Goal: Task Accomplishment & Management: Use online tool/utility

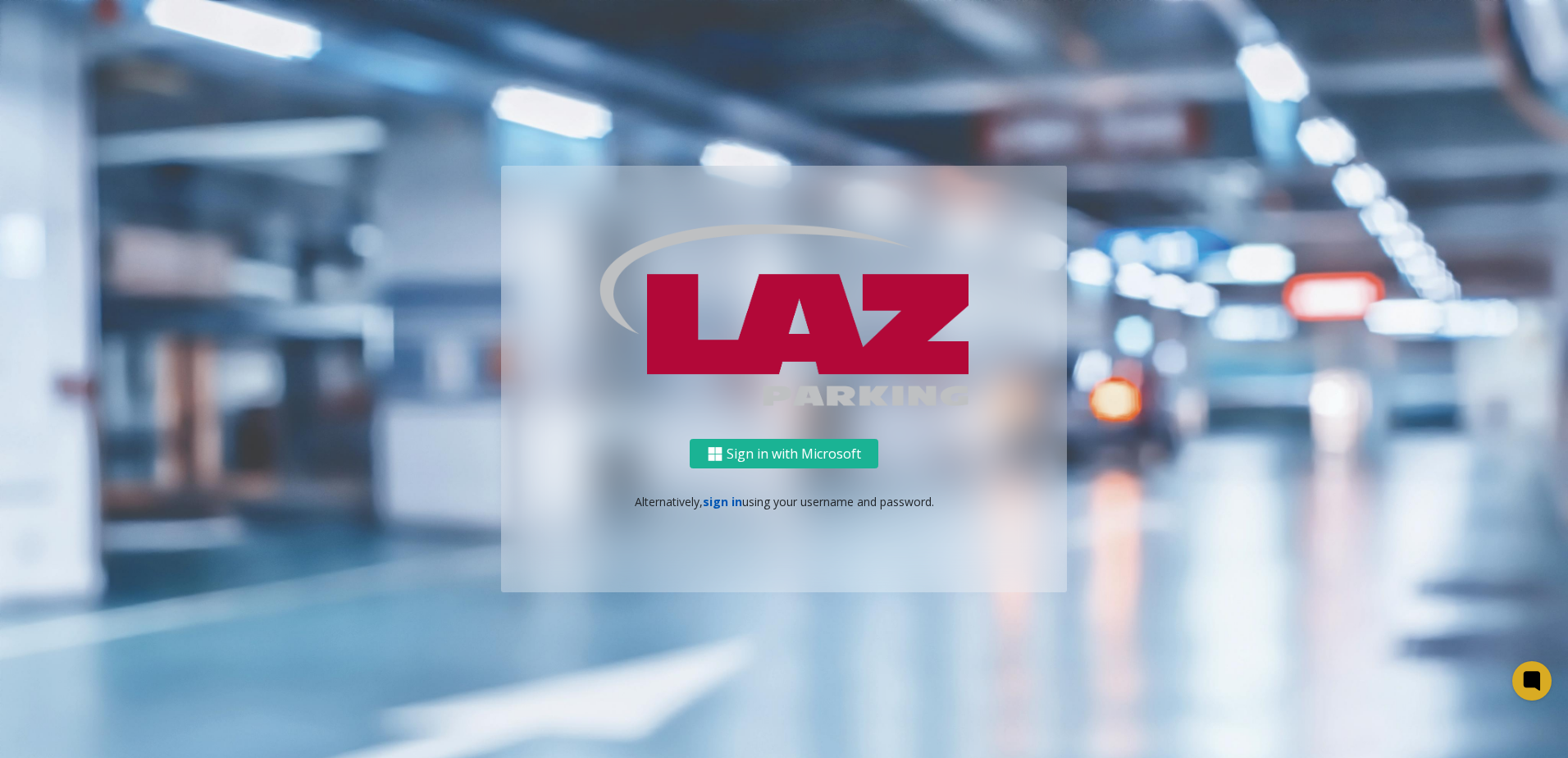
click at [716, 503] on link "sign in" at bounding box center [722, 501] width 40 height 15
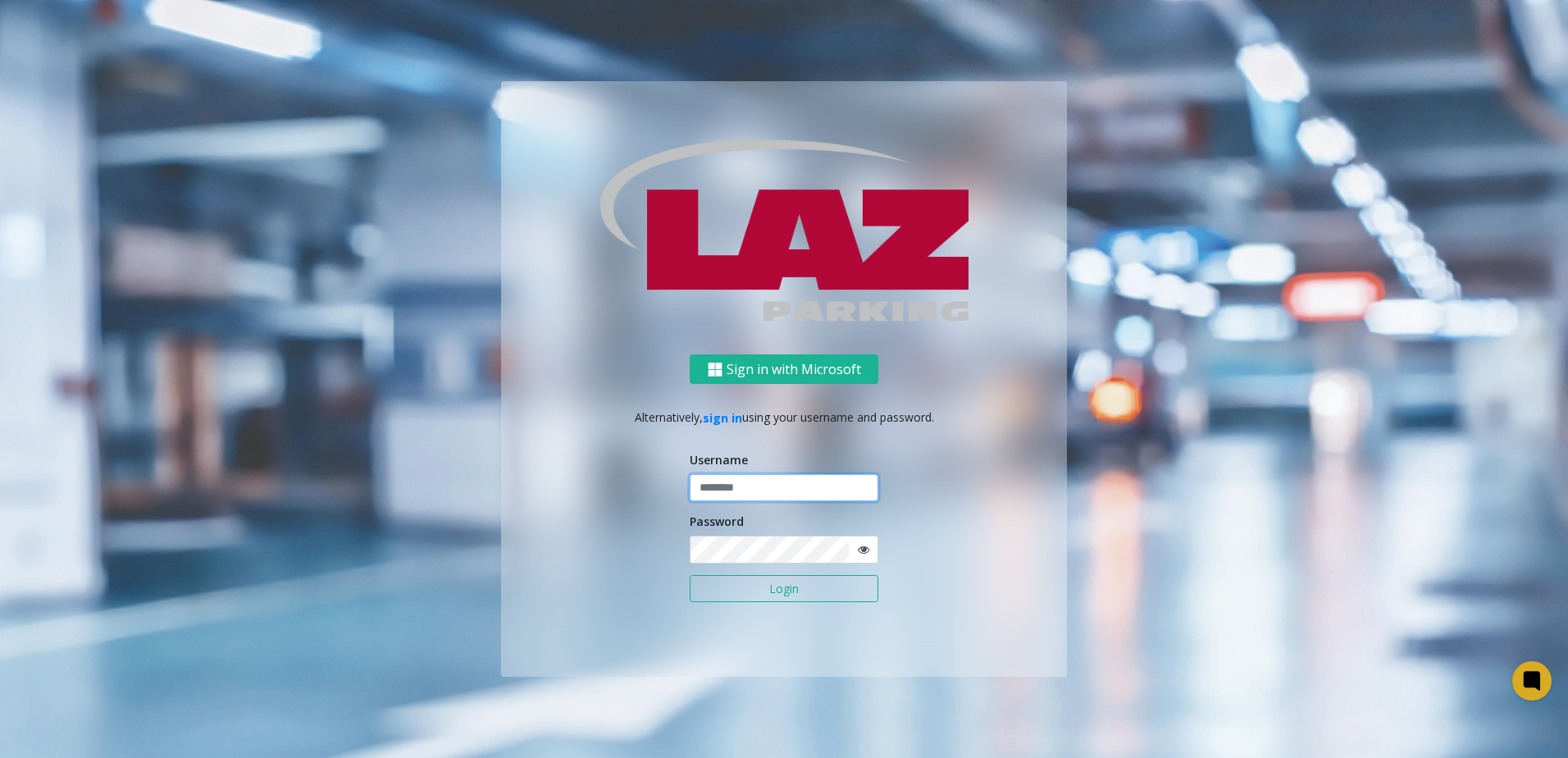
type input "*******"
drag, startPoint x: 775, startPoint y: 583, endPoint x: 783, endPoint y: 593, distance: 12.8
click at [779, 588] on button "Login" at bounding box center [784, 588] width 189 height 28
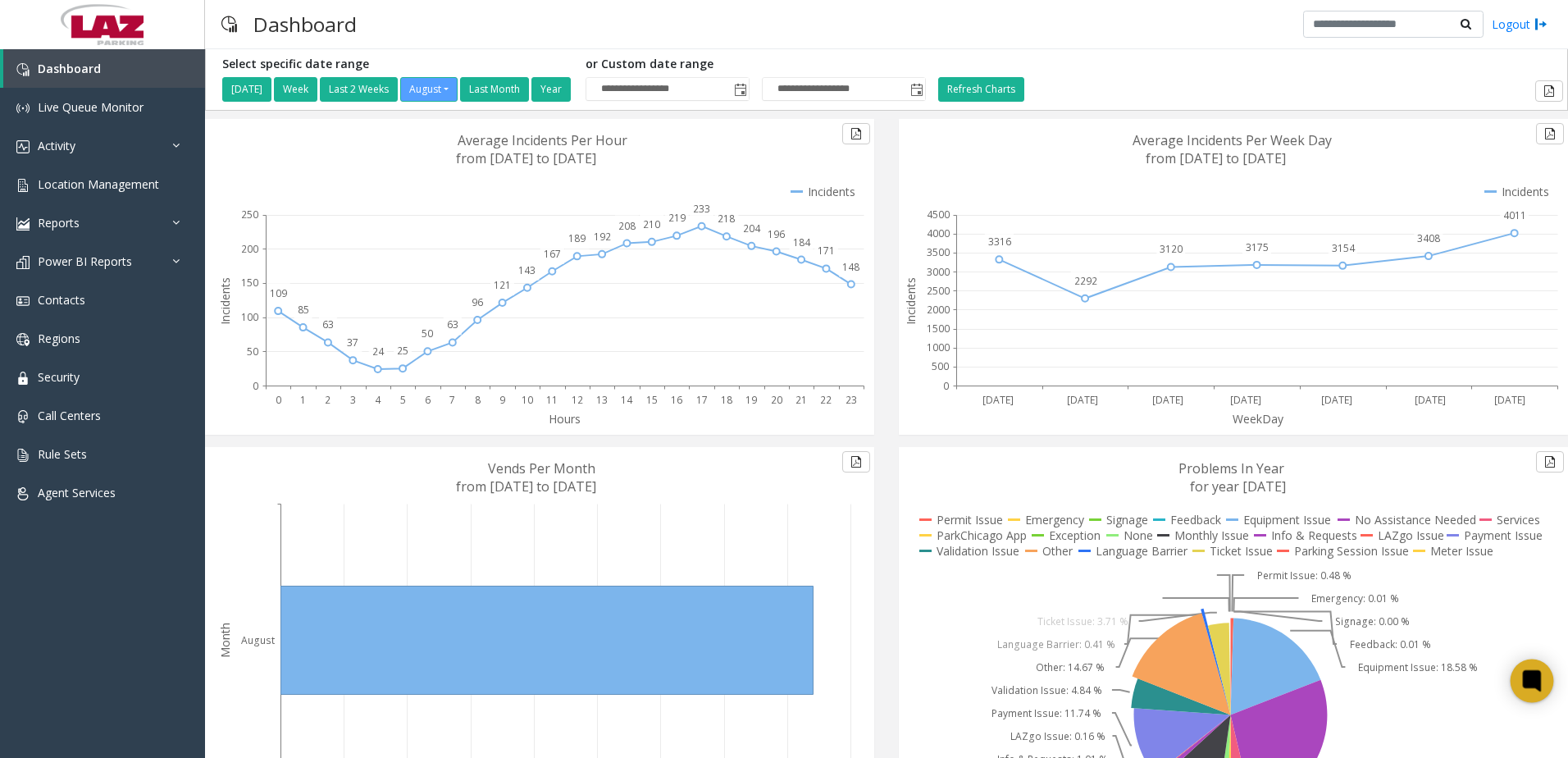
click at [1531, 688] on icon at bounding box center [1532, 681] width 27 height 27
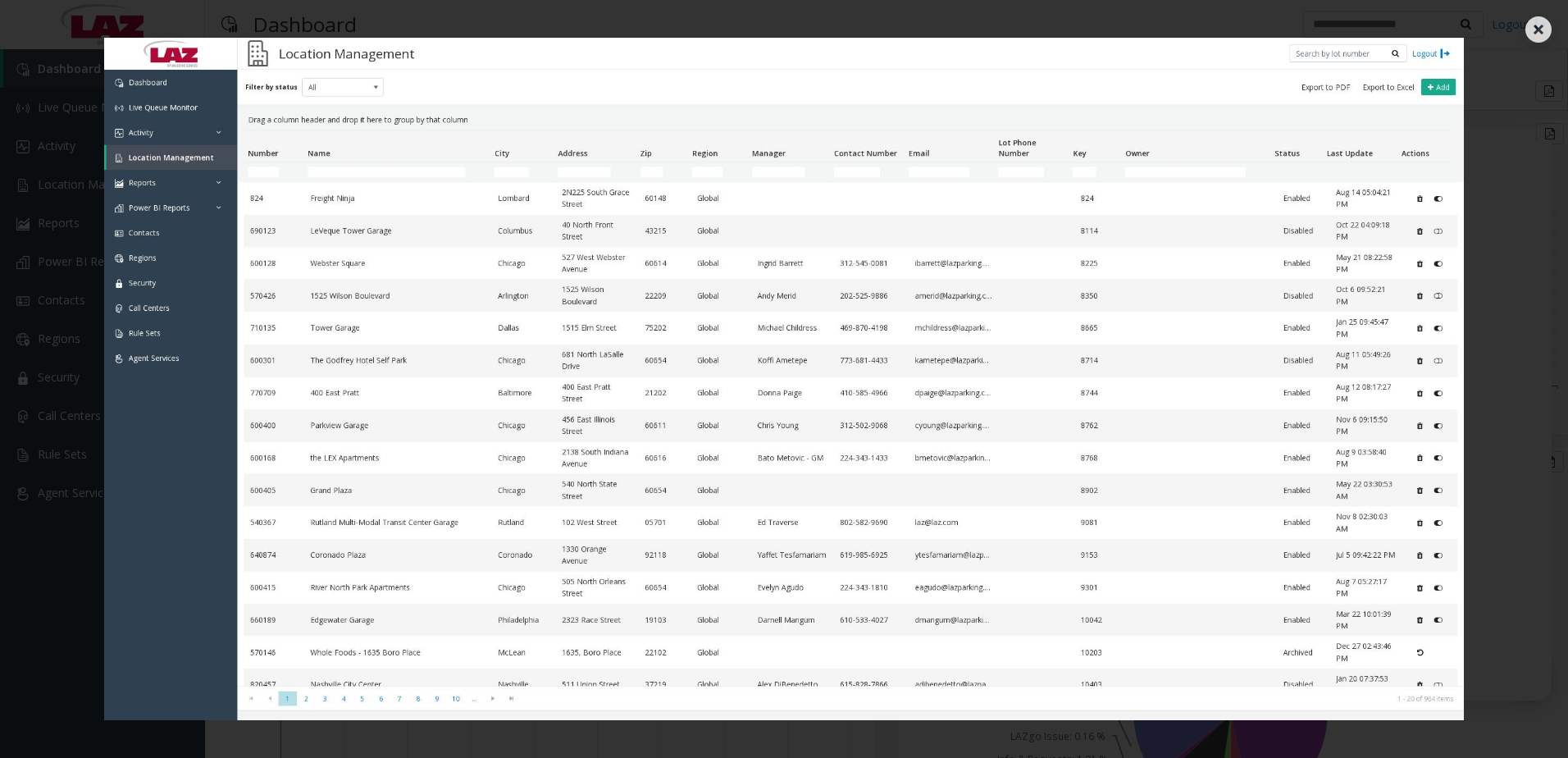
click at [1487, 96] on img at bounding box center [784, 379] width 1412 height 682
click at [1540, 31] on icon at bounding box center [1538, 29] width 26 height 26
click at [1475, 250] on img at bounding box center [784, 379] width 1412 height 682
click at [1539, 32] on icon at bounding box center [1538, 29] width 26 height 26
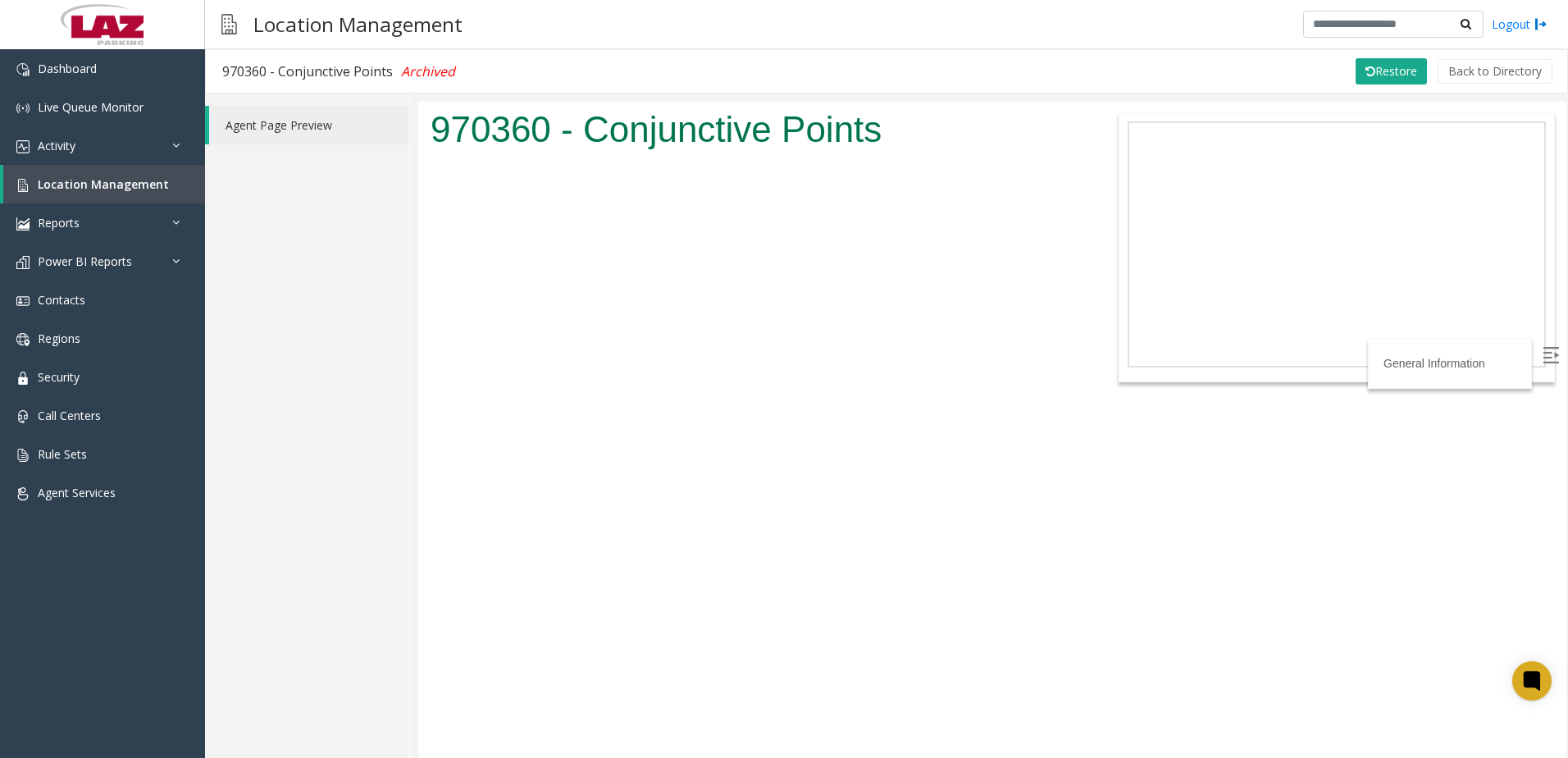
click at [306, 127] on link "Agent Page Preview" at bounding box center [309, 125] width 200 height 39
click at [1507, 74] on button "Back to Directory" at bounding box center [1495, 71] width 115 height 25
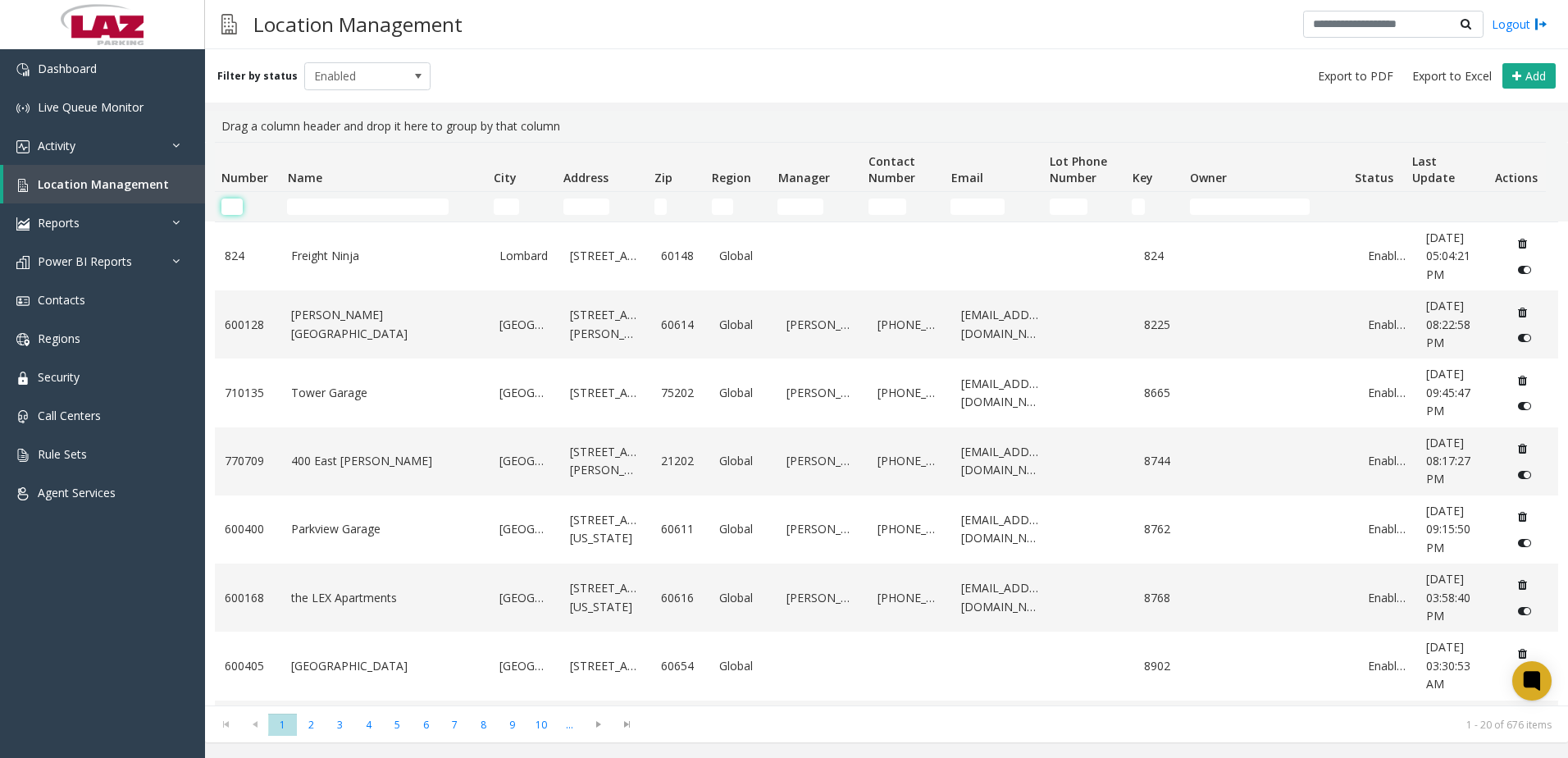
click at [238, 207] on input "Number Filter" at bounding box center [232, 206] width 21 height 16
click at [231, 205] on input "Number Filter" at bounding box center [232, 206] width 21 height 16
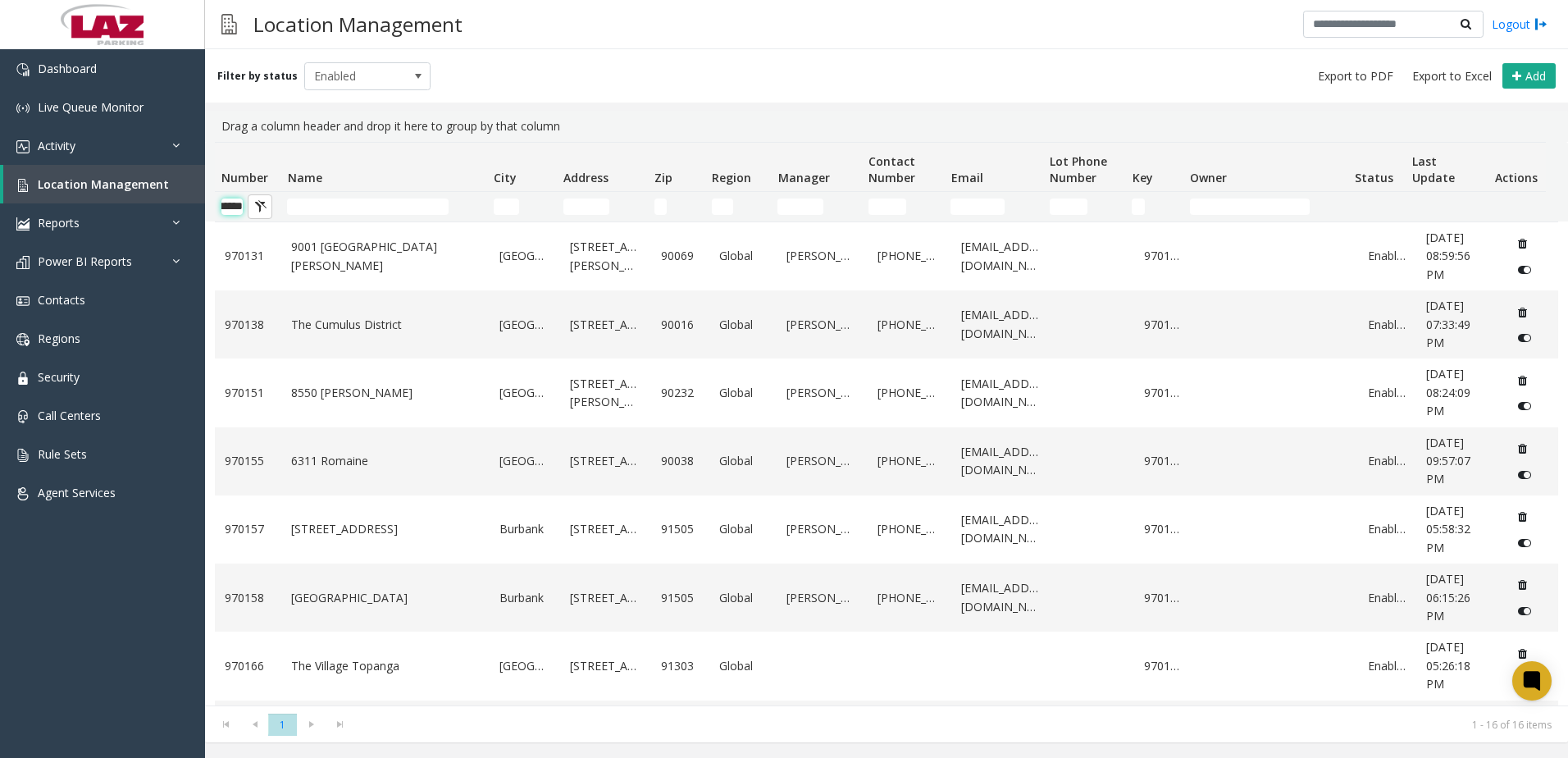
scroll to position [0, 27]
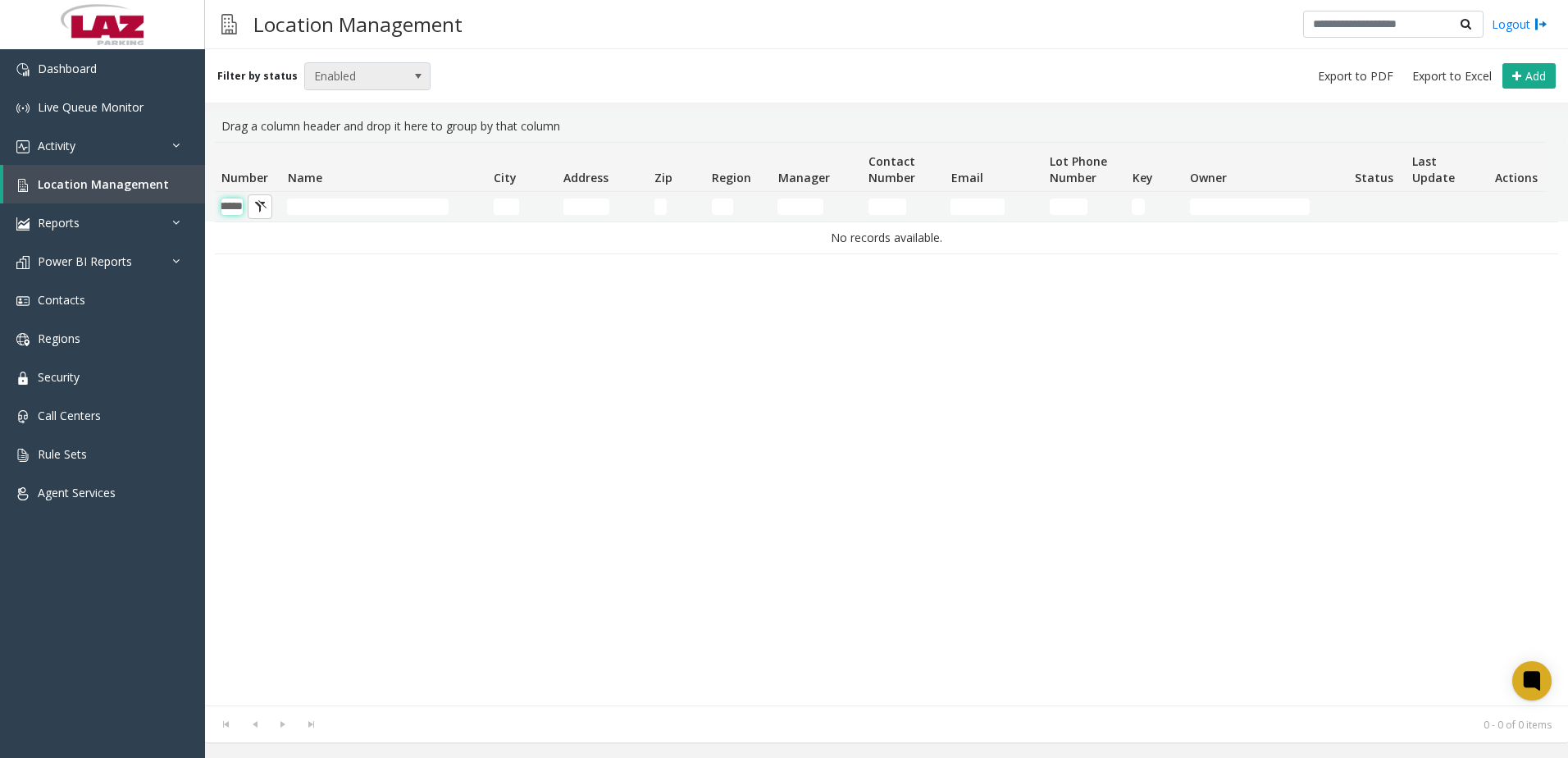
type input "******"
click at [396, 87] on span "Enabled" at bounding box center [356, 76] width 100 height 26
click at [351, 96] on li "All" at bounding box center [360, 103] width 122 height 22
click at [528, 51] on div "Filter by status All Add" at bounding box center [887, 75] width 1364 height 53
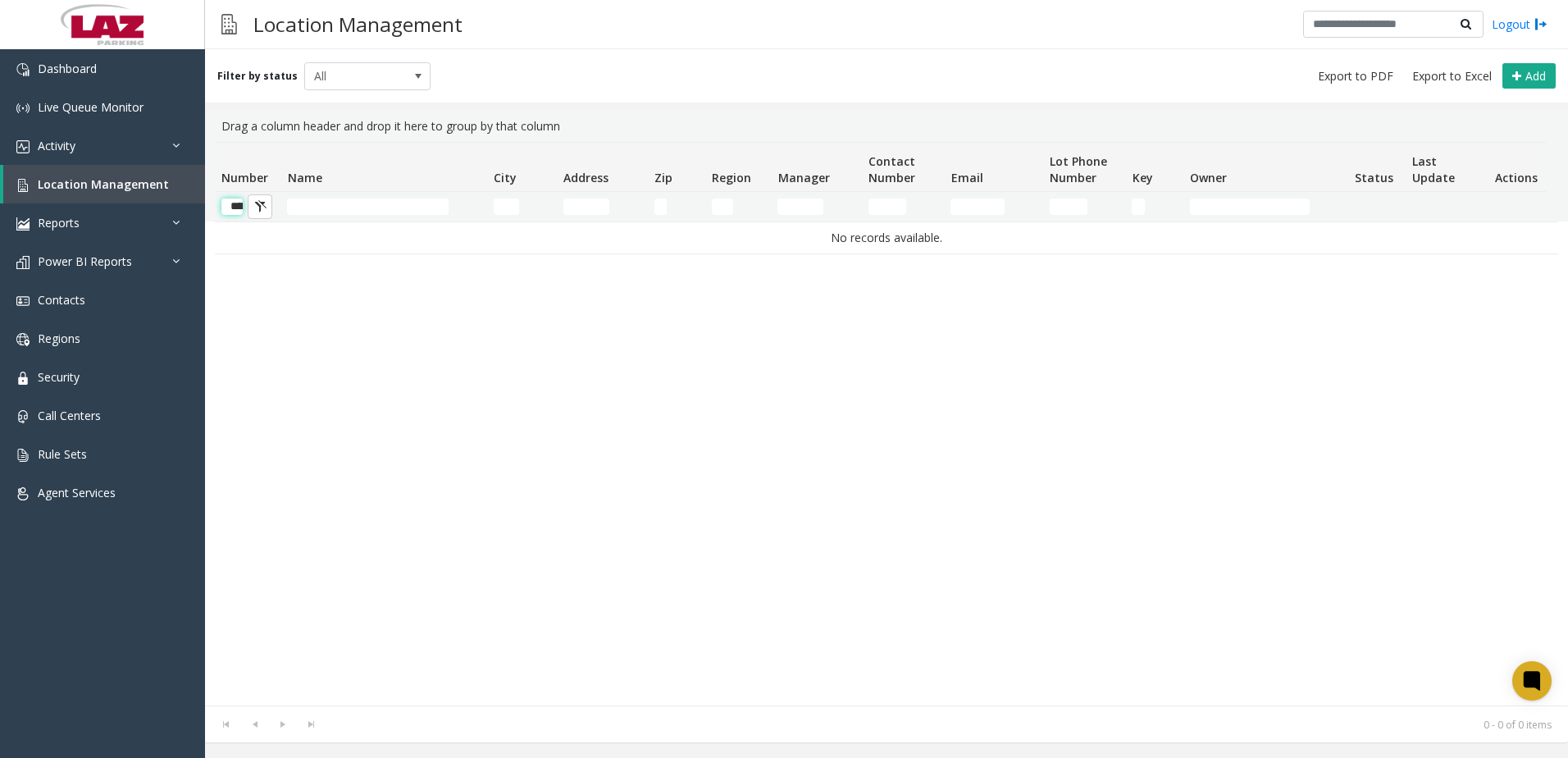
click at [228, 207] on input "******" at bounding box center [232, 206] width 21 height 16
click at [228, 208] on input "******" at bounding box center [232, 206] width 21 height 16
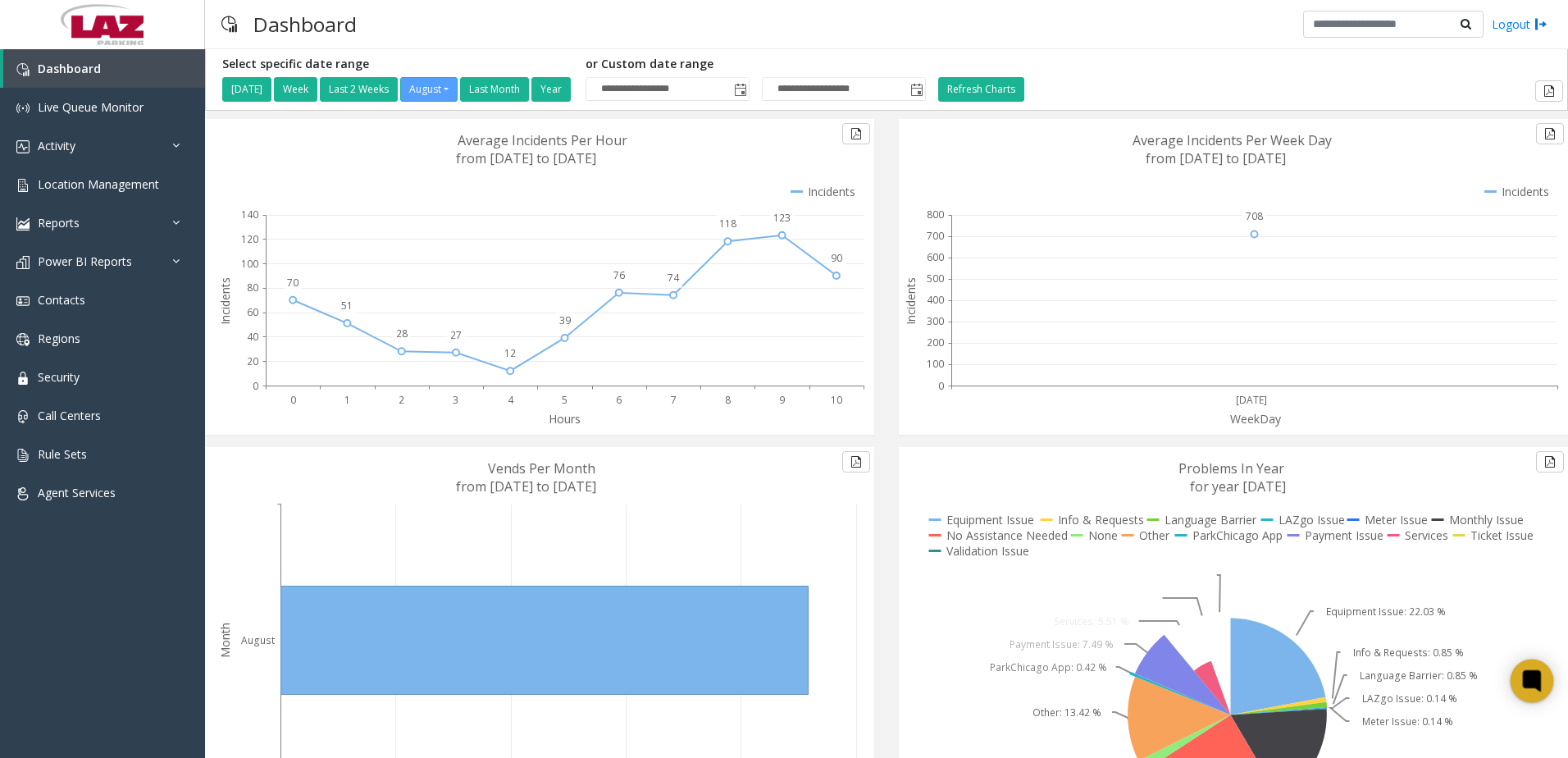
click at [1532, 676] on icon at bounding box center [1531, 680] width 13 height 13
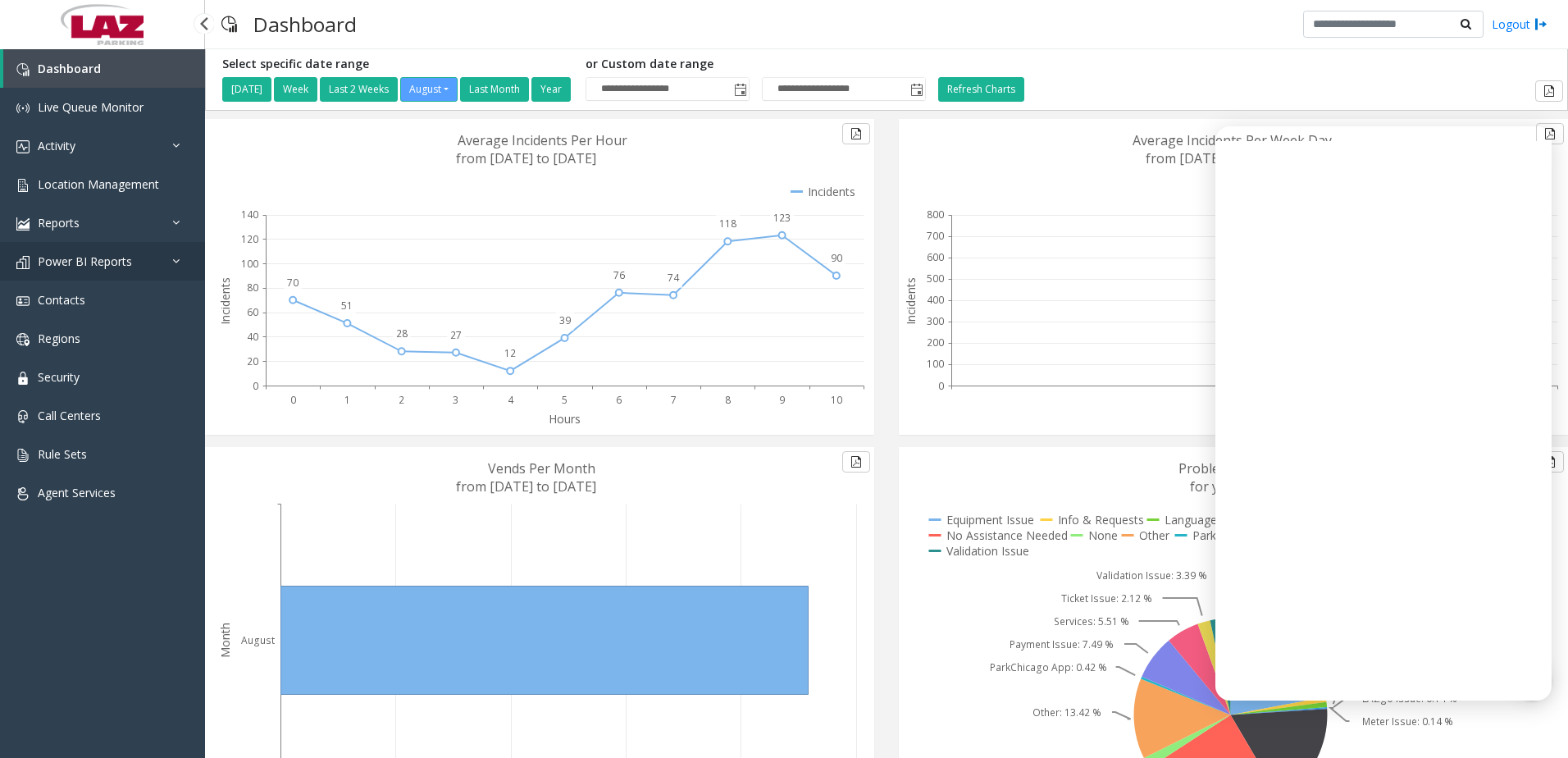
click at [103, 254] on span "Power BI Reports" at bounding box center [85, 261] width 94 height 15
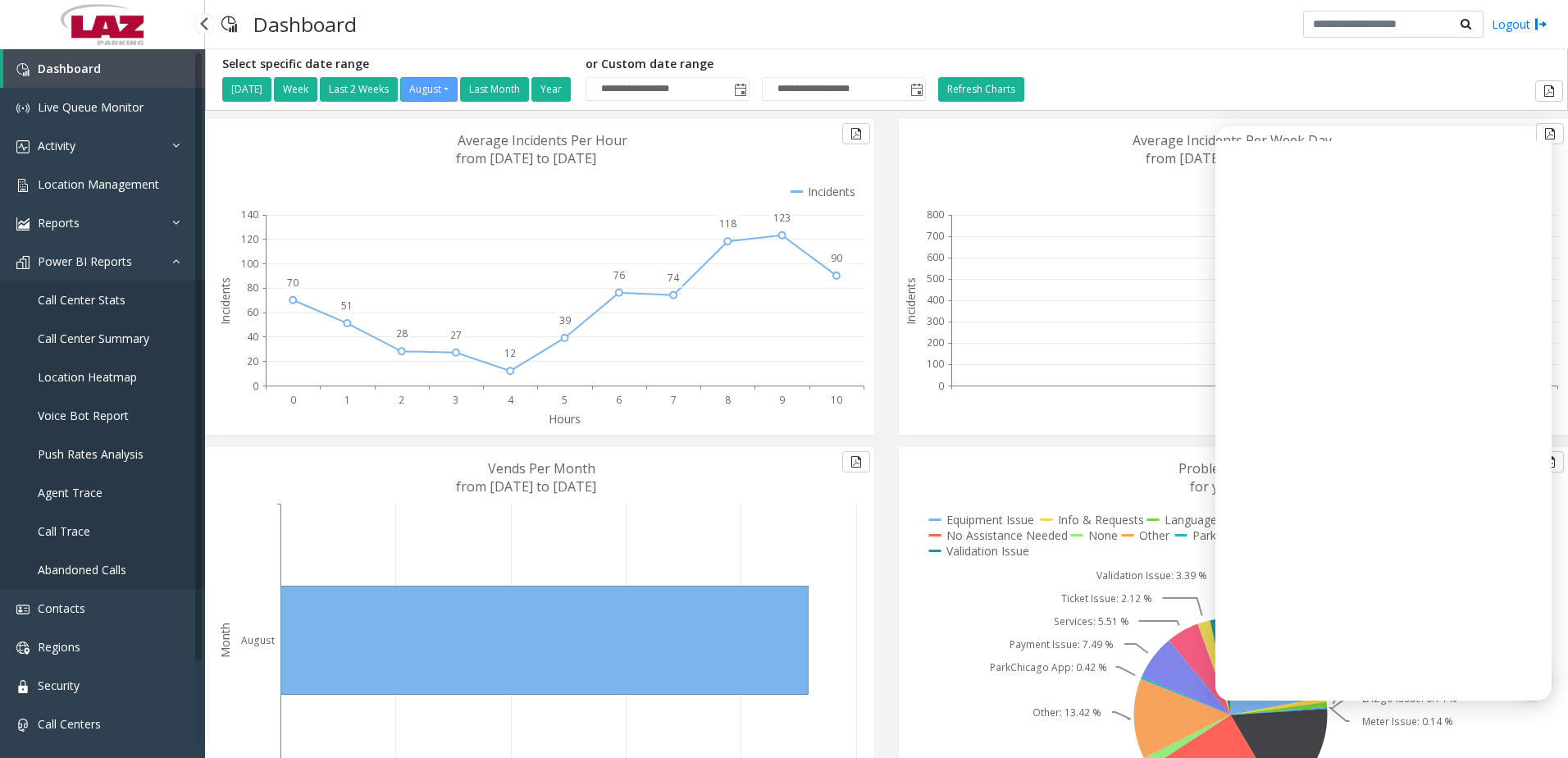
click at [81, 297] on span "Call Center Stats" at bounding box center [81, 300] width 88 height 15
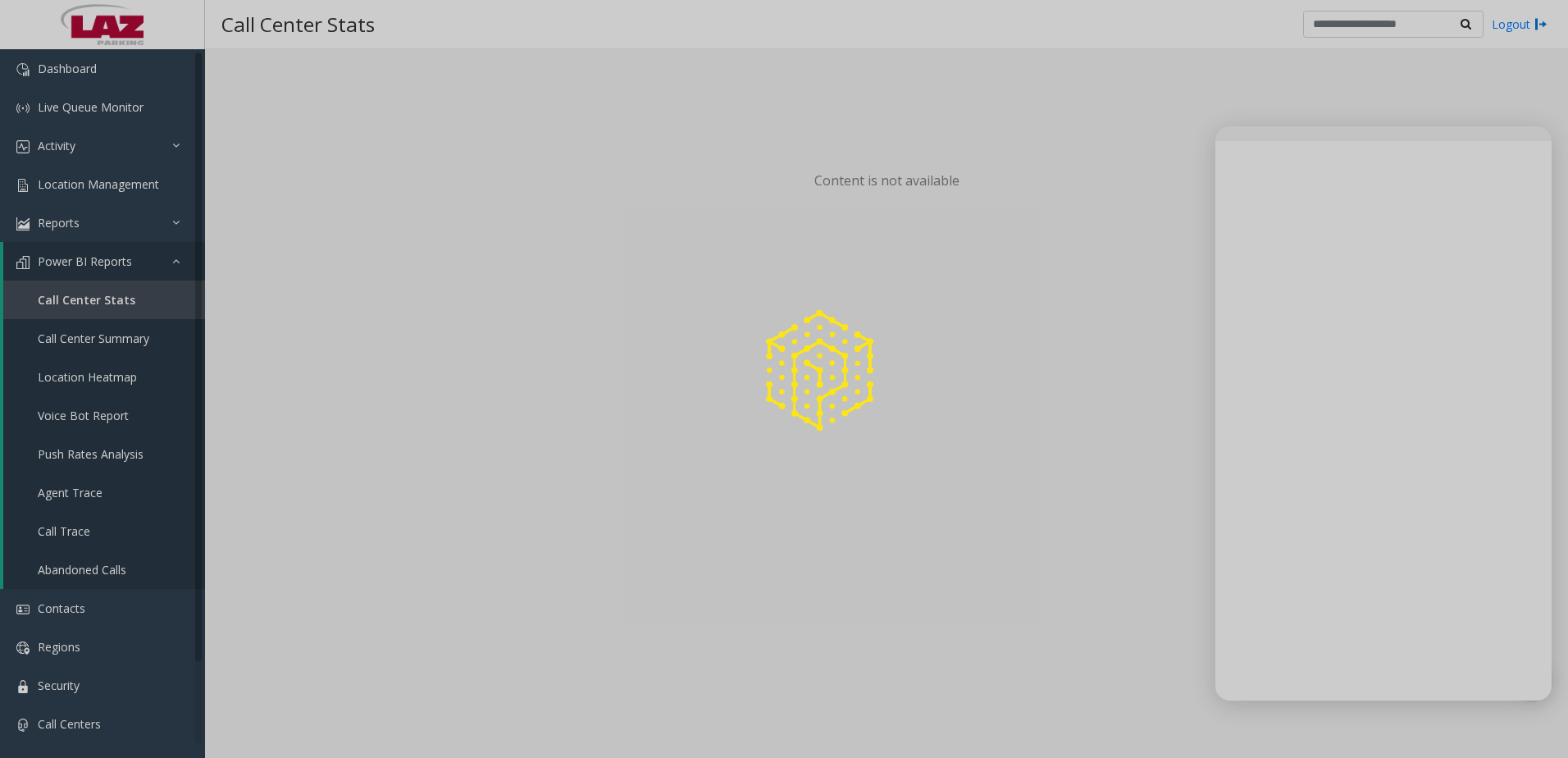
click at [1527, 169] on div at bounding box center [784, 379] width 1568 height 758
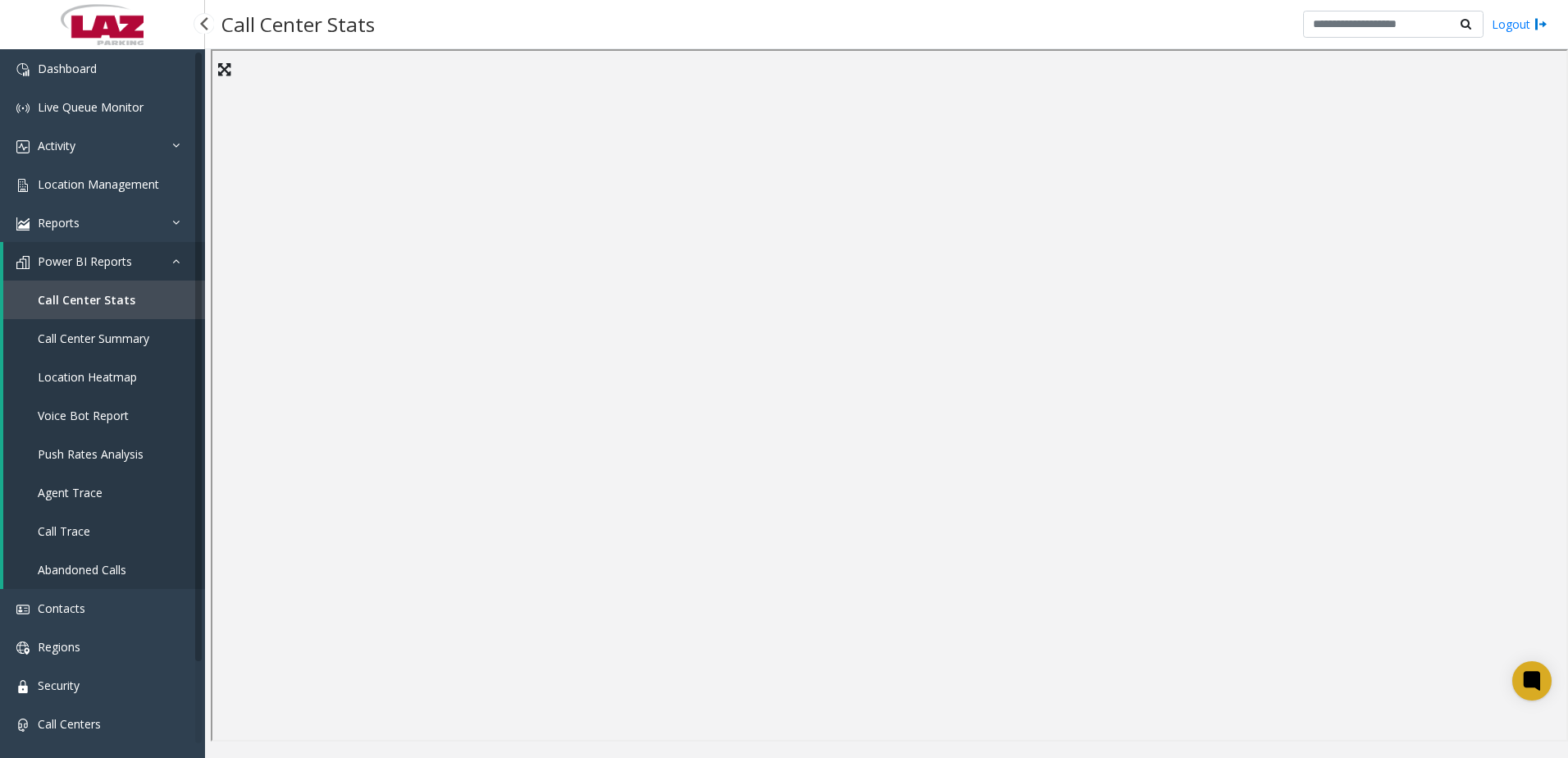
click at [94, 342] on span "Call Center Summary" at bounding box center [93, 338] width 112 height 15
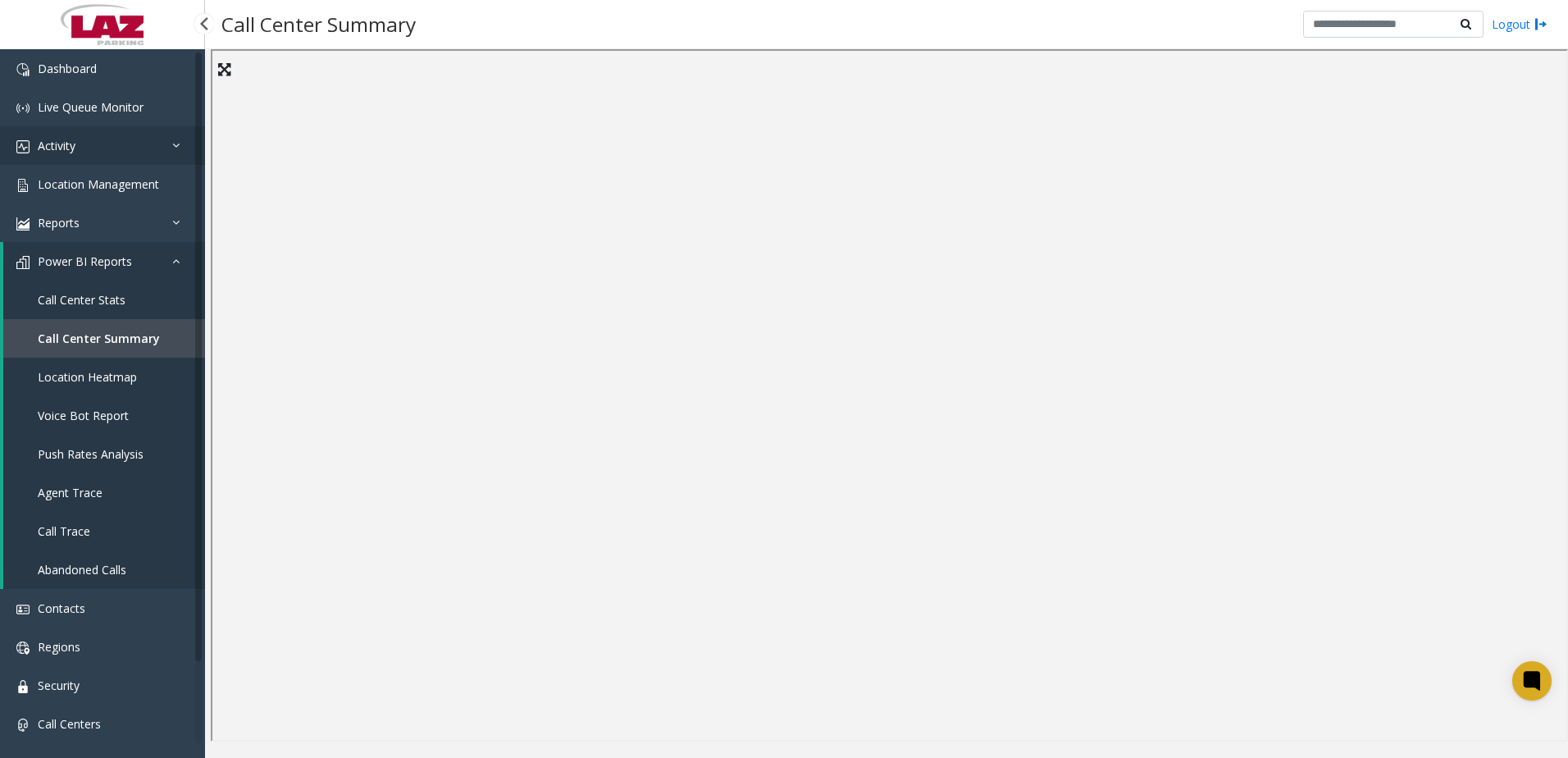
click at [94, 143] on link "Activity" at bounding box center [102, 145] width 205 height 39
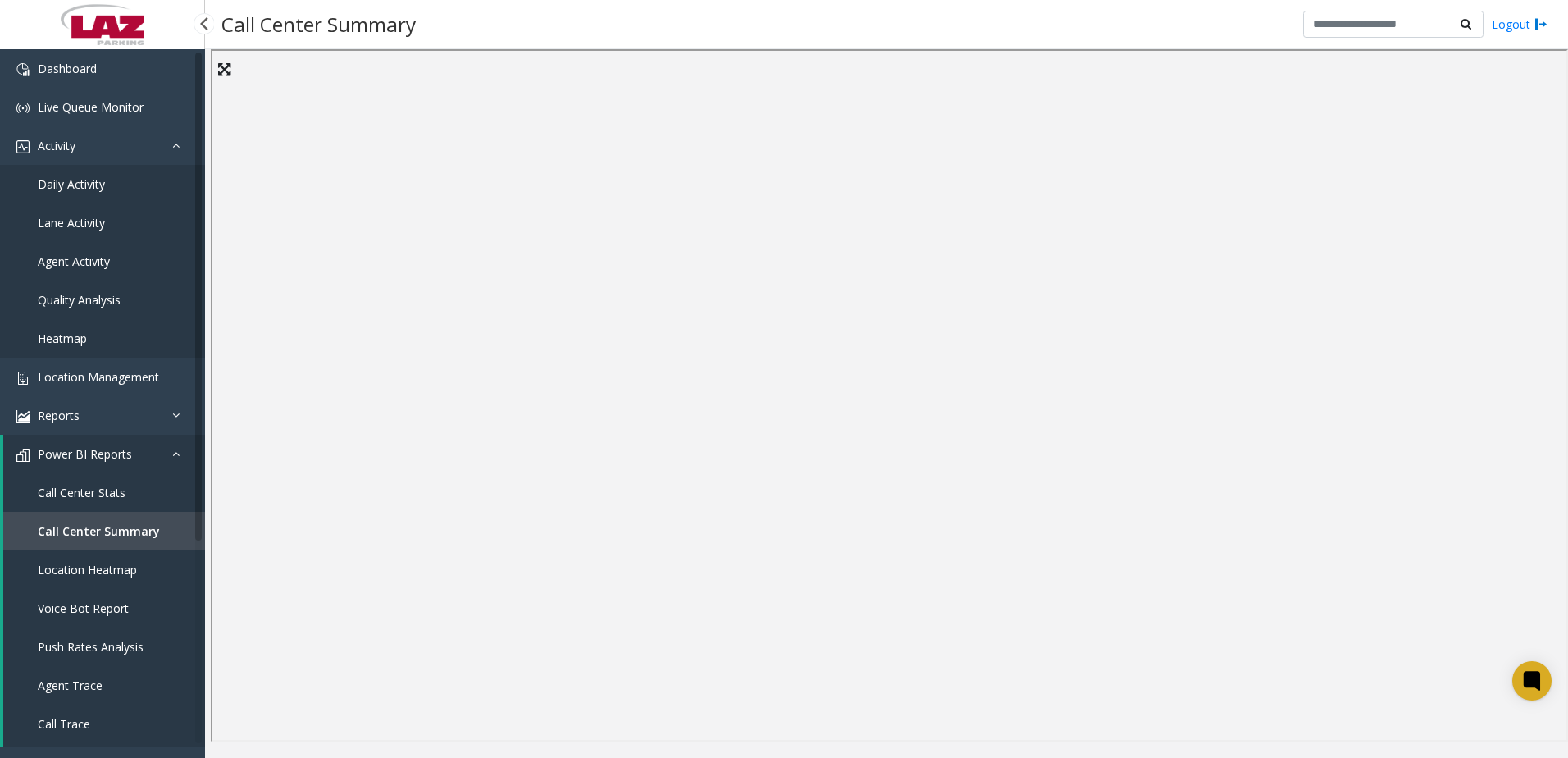
click at [87, 189] on span "Daily Activity" at bounding box center [71, 184] width 67 height 15
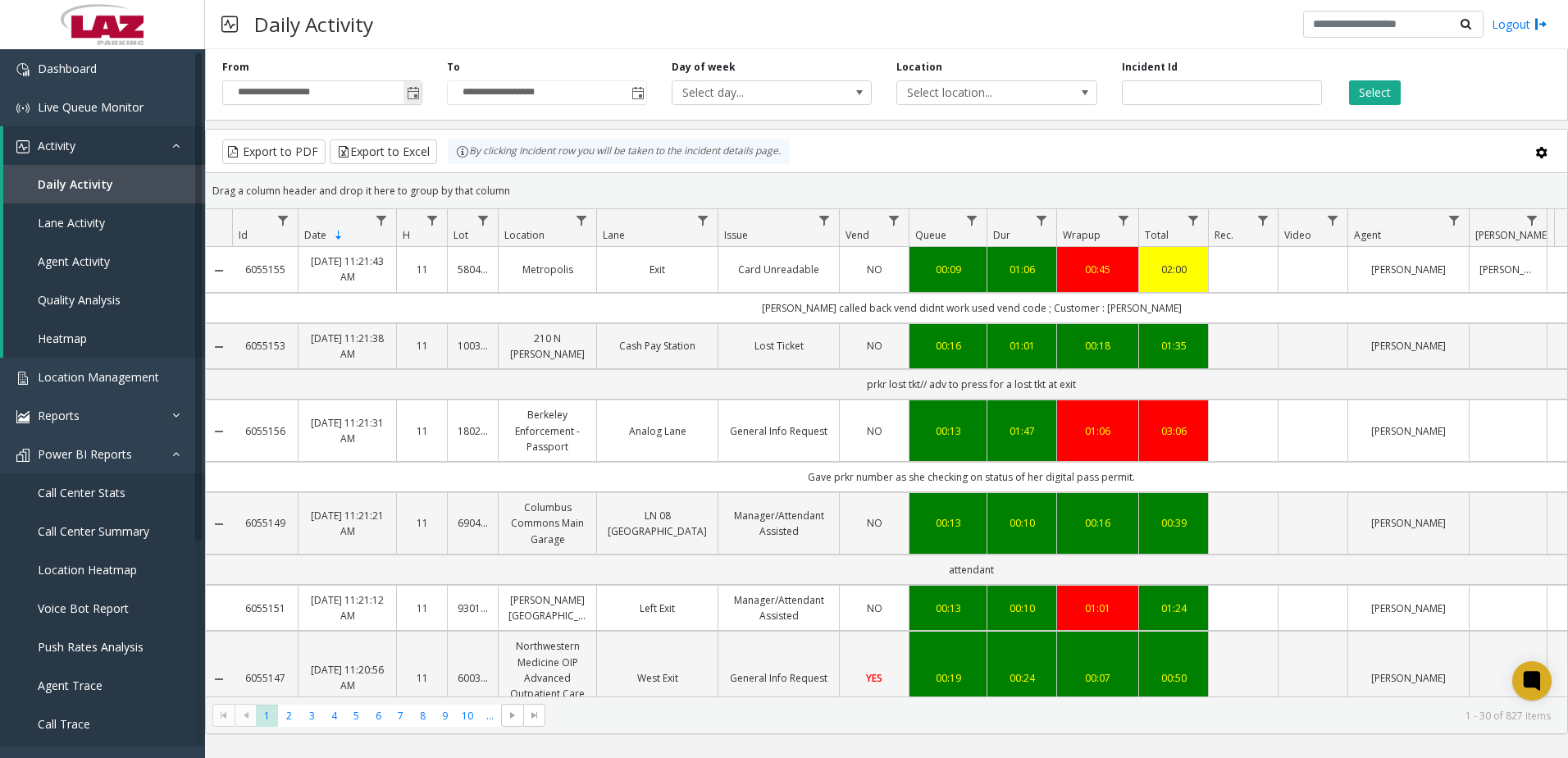
click at [413, 98] on span "Toggle popup" at bounding box center [413, 93] width 13 height 13
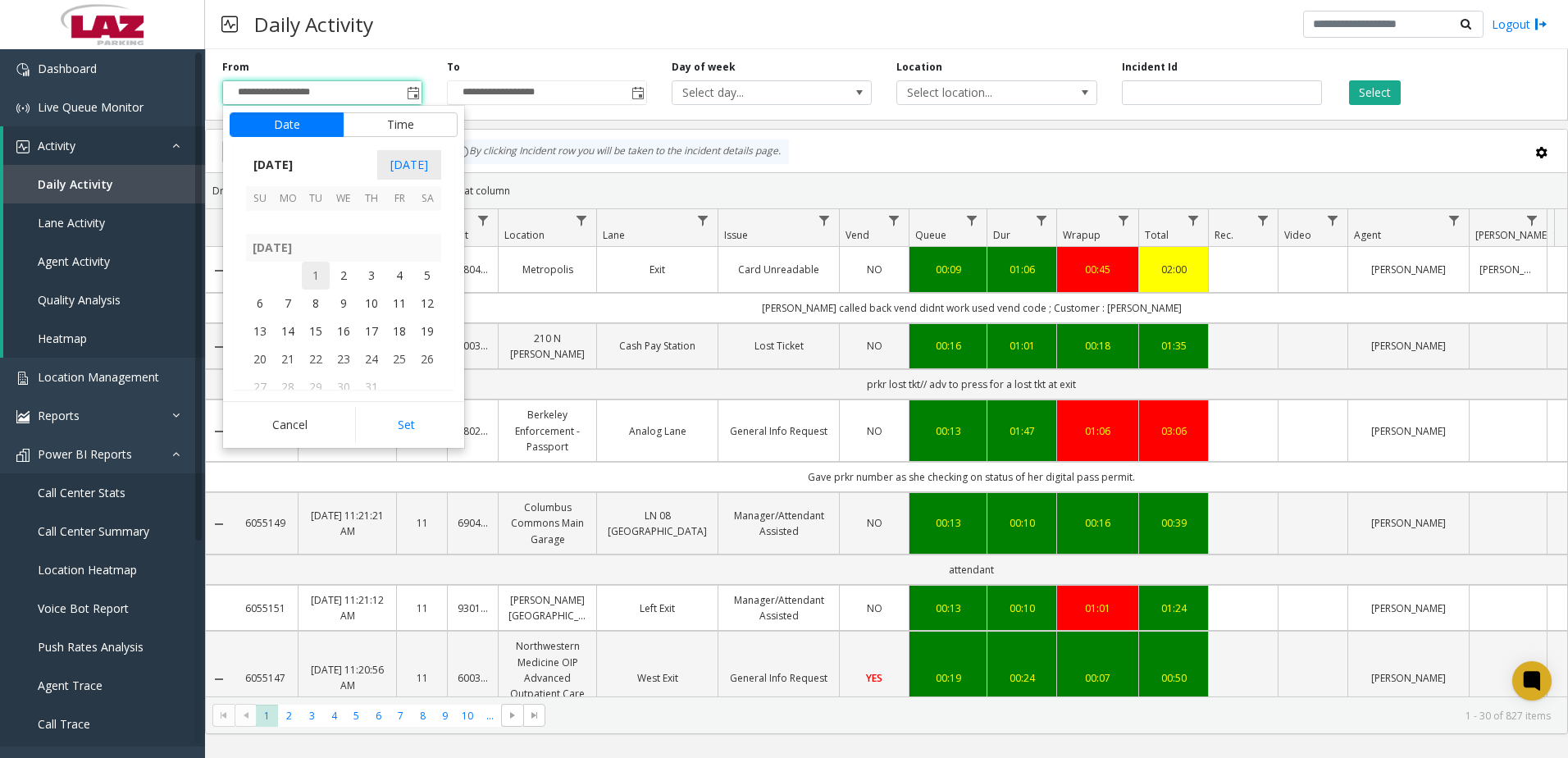
click at [306, 267] on span "1" at bounding box center [315, 275] width 28 height 28
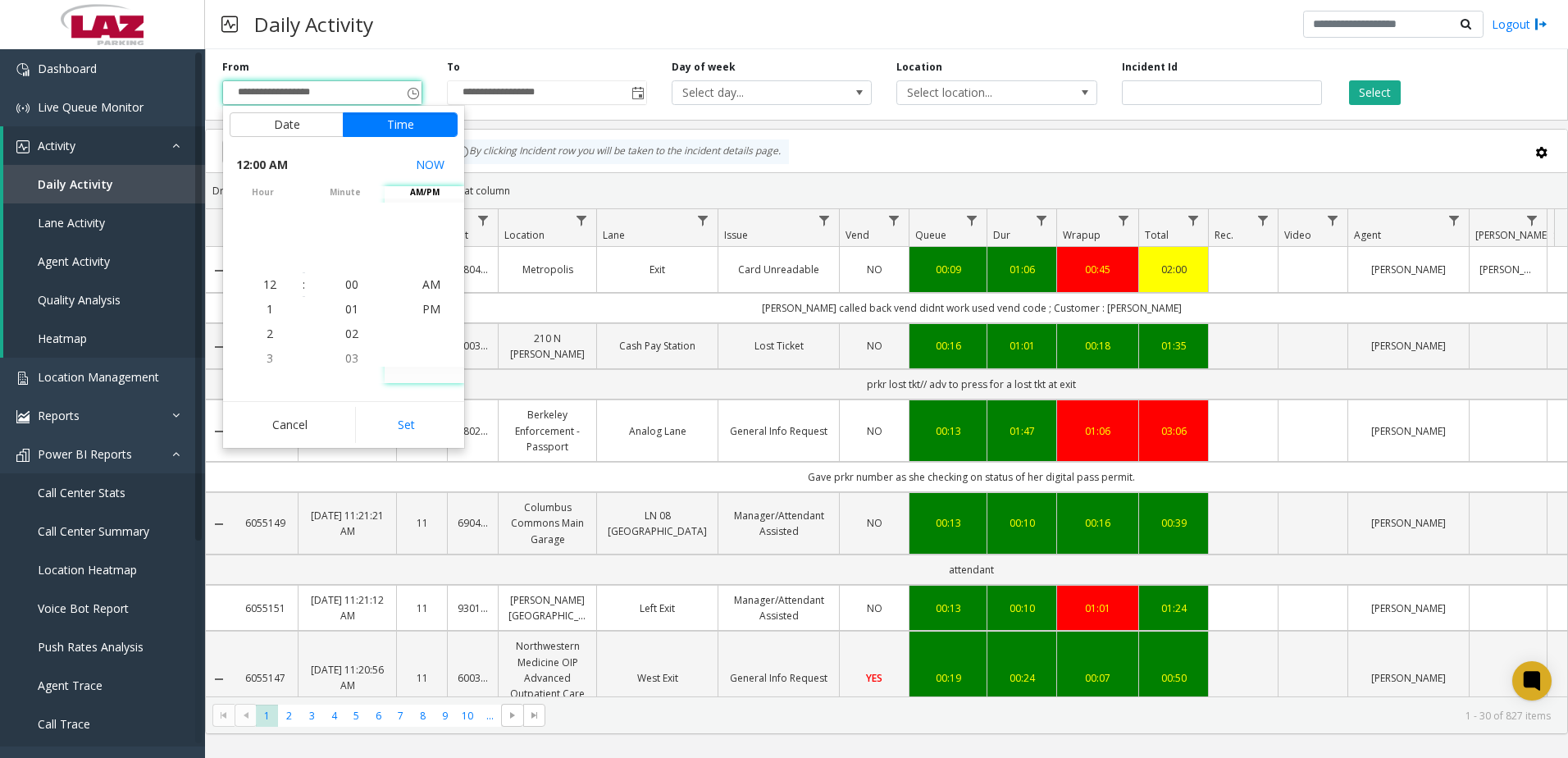
click at [417, 423] on button "Set" at bounding box center [407, 424] width 103 height 36
type input "**********"
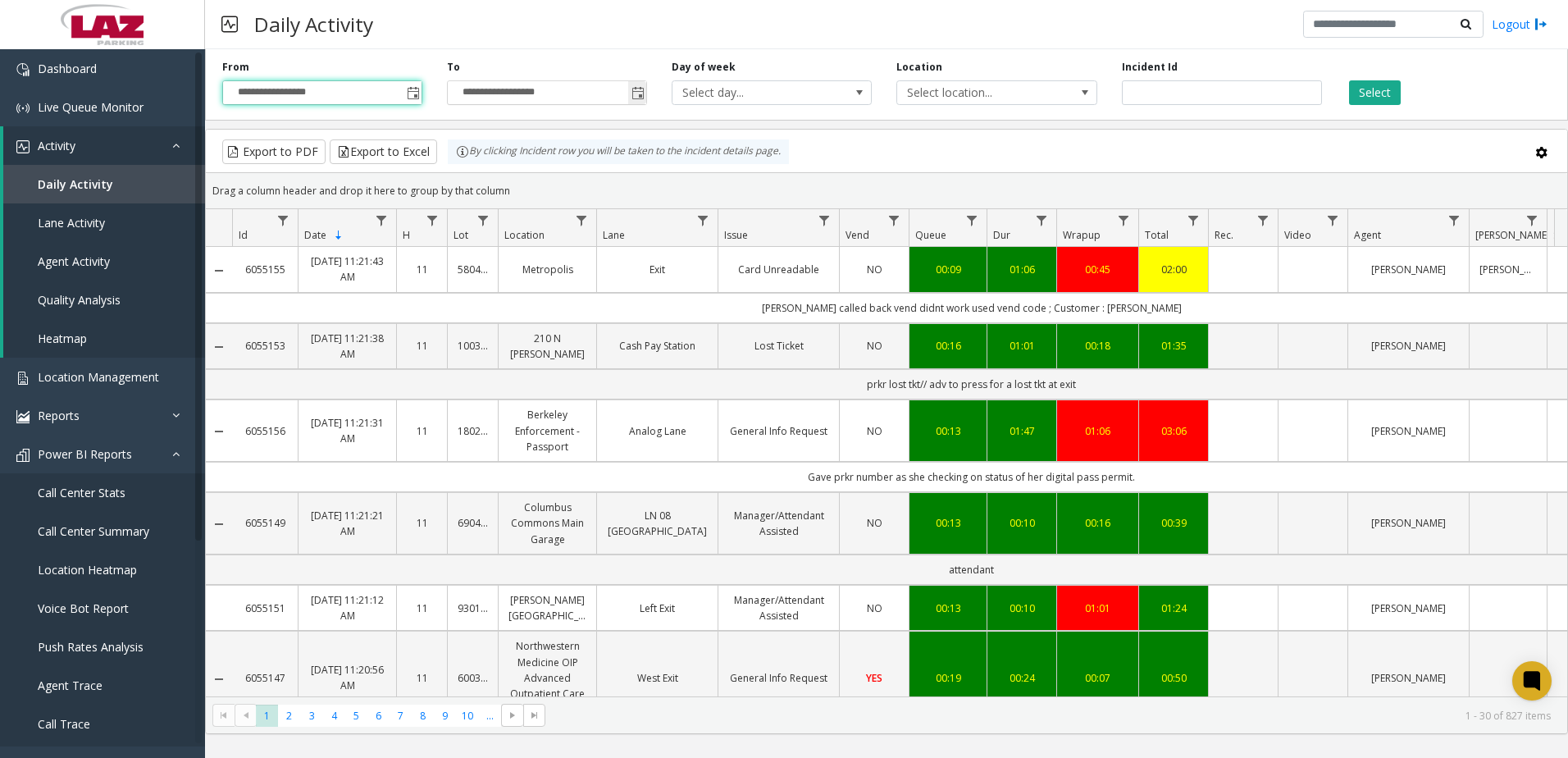
click at [642, 86] on span "Toggle popup" at bounding box center [637, 92] width 18 height 26
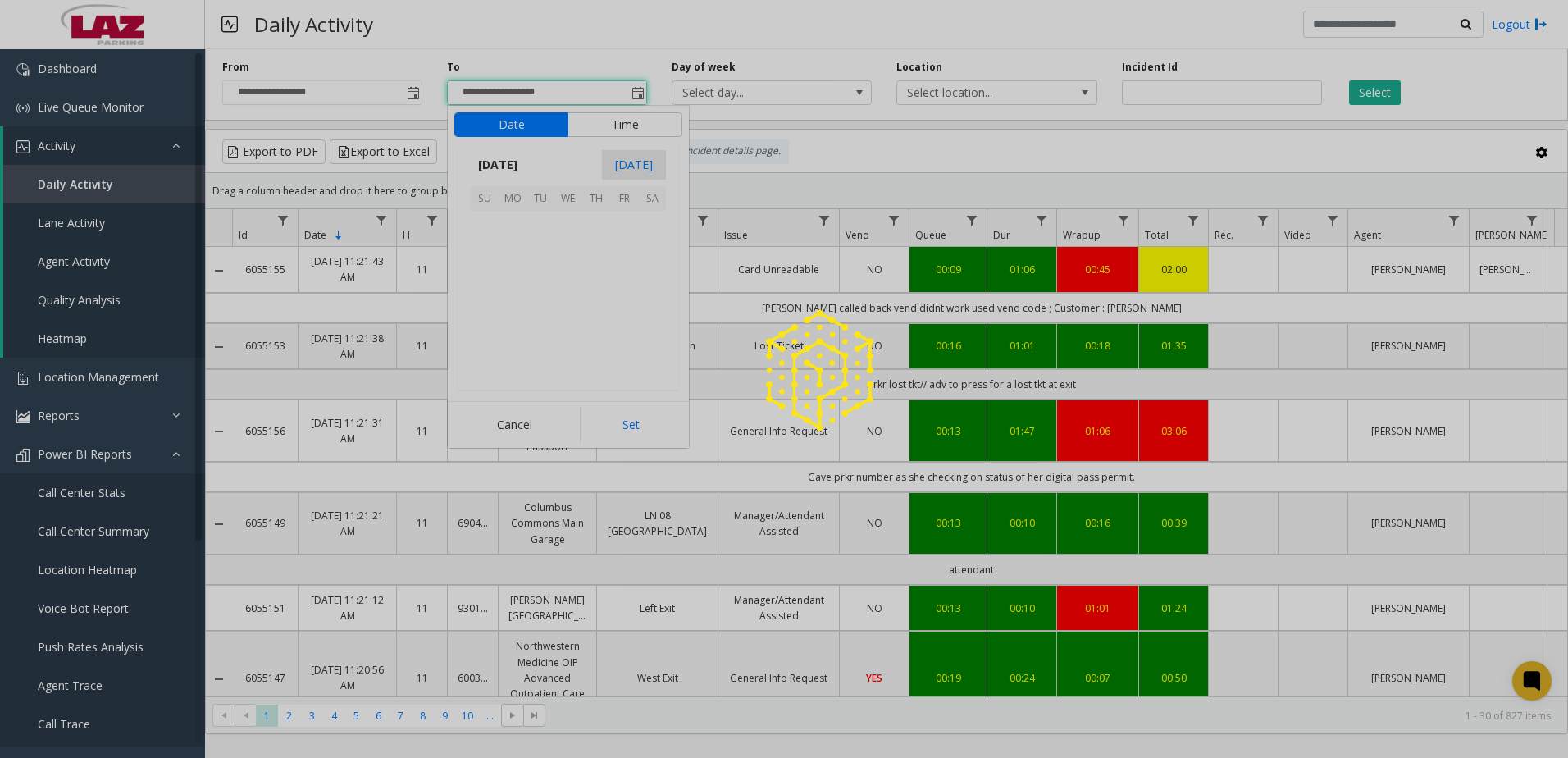
scroll to position [25, 0]
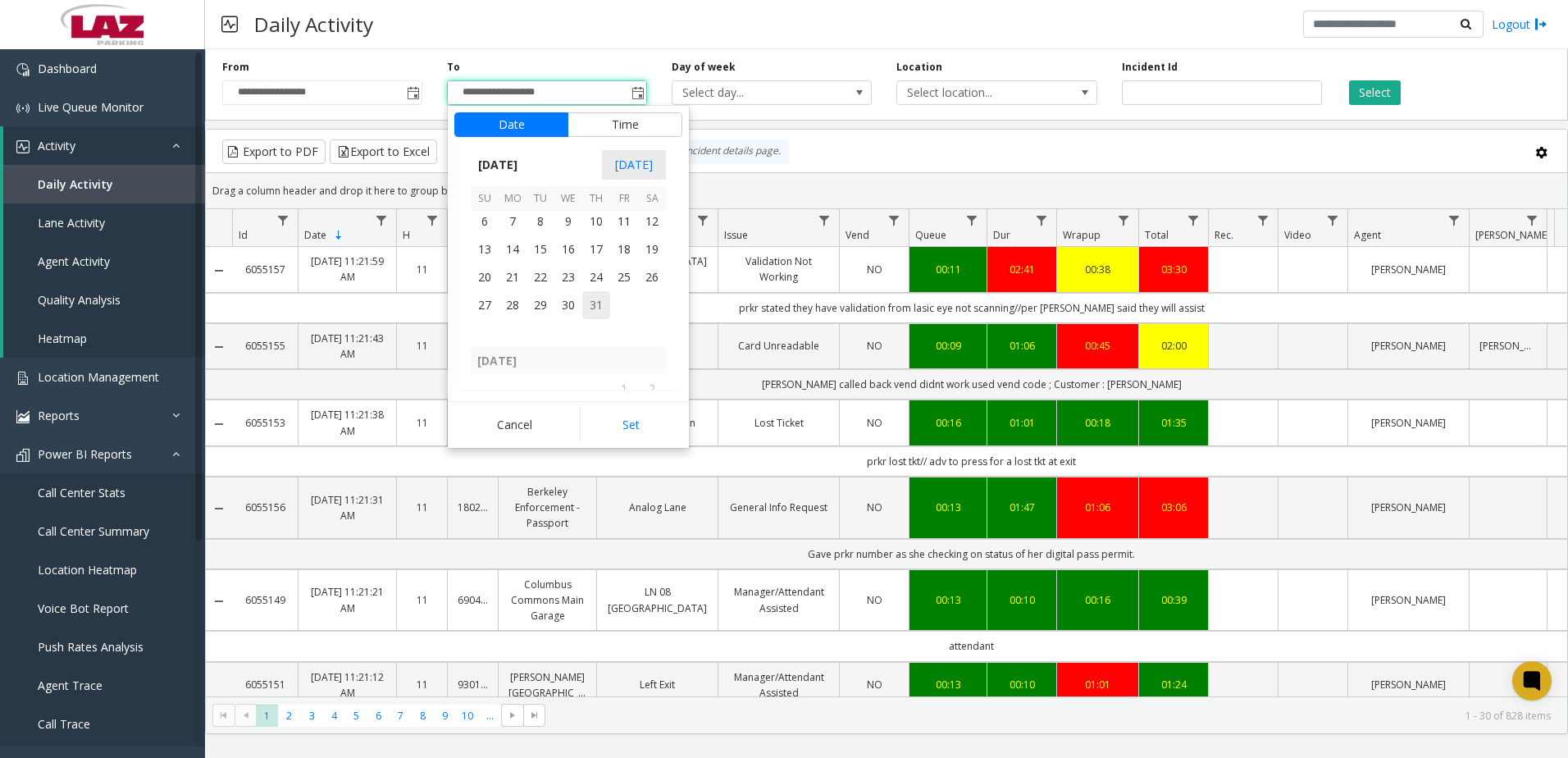
click at [593, 307] on span "31" at bounding box center [596, 304] width 28 height 28
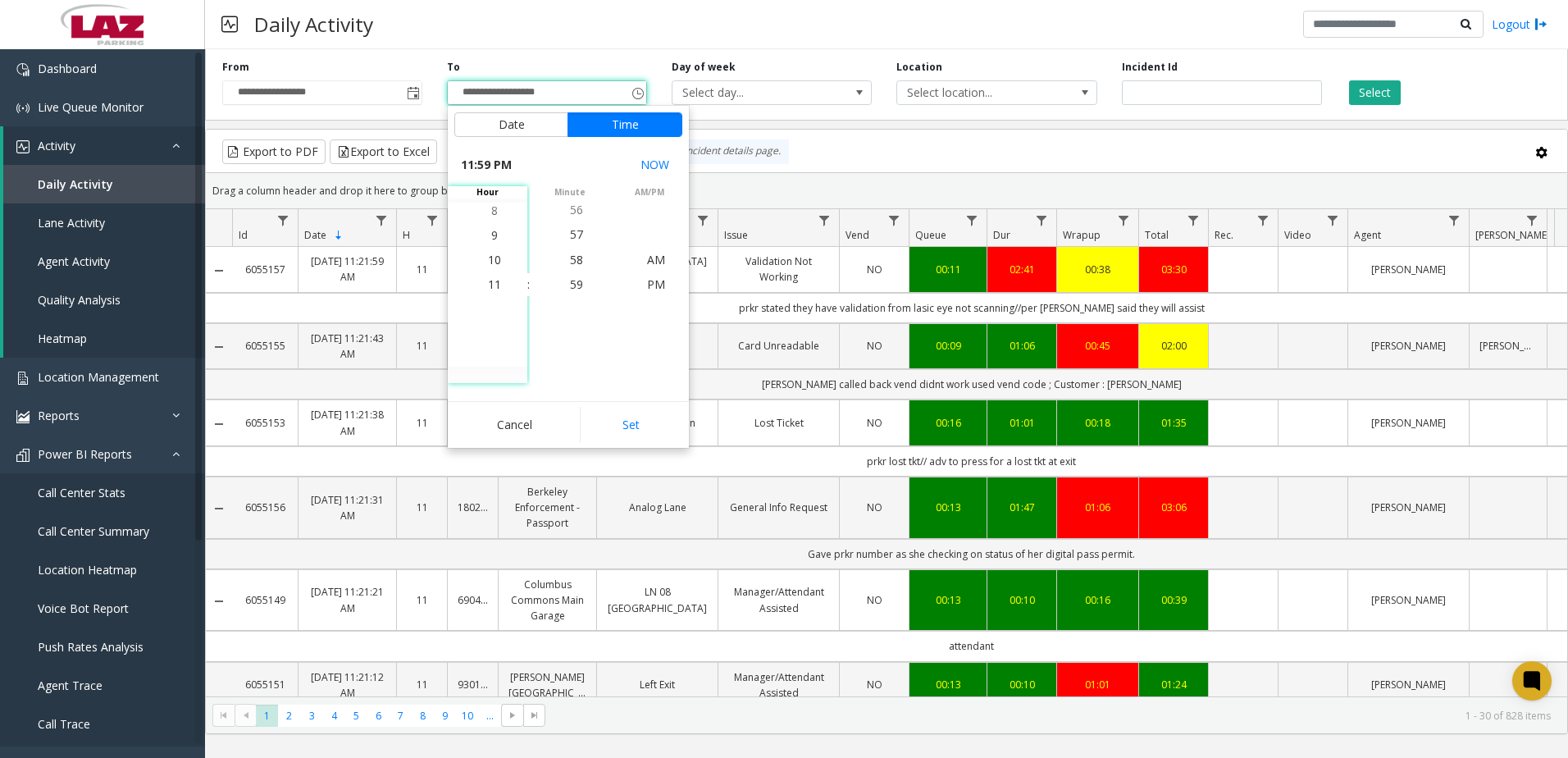
drag, startPoint x: 640, startPoint y: 413, endPoint x: 676, endPoint y: 393, distance: 41.2
click at [640, 414] on button "Set" at bounding box center [631, 424] width 103 height 36
type input "**********"
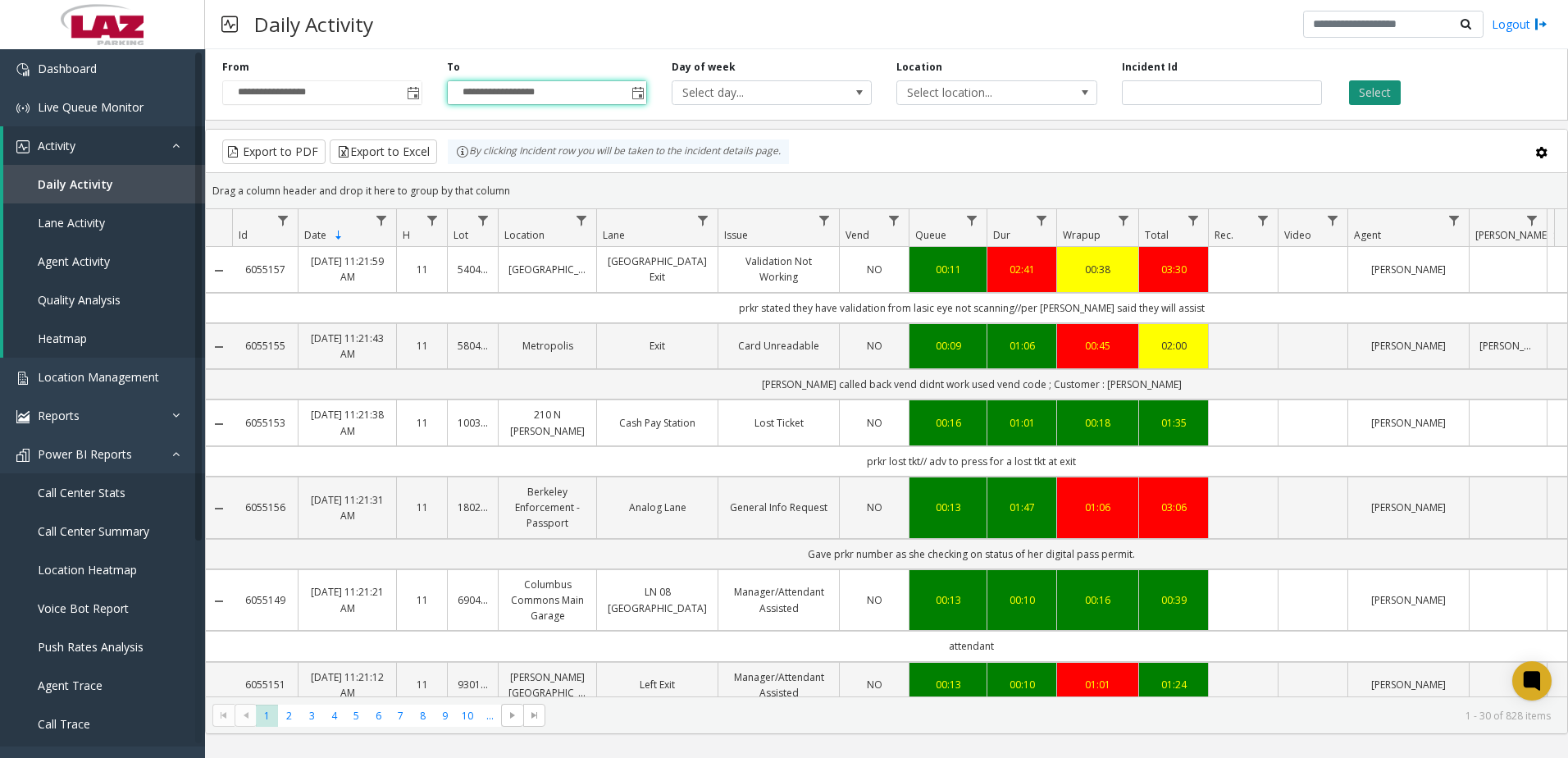
click at [1380, 97] on button "Select" at bounding box center [1375, 92] width 52 height 25
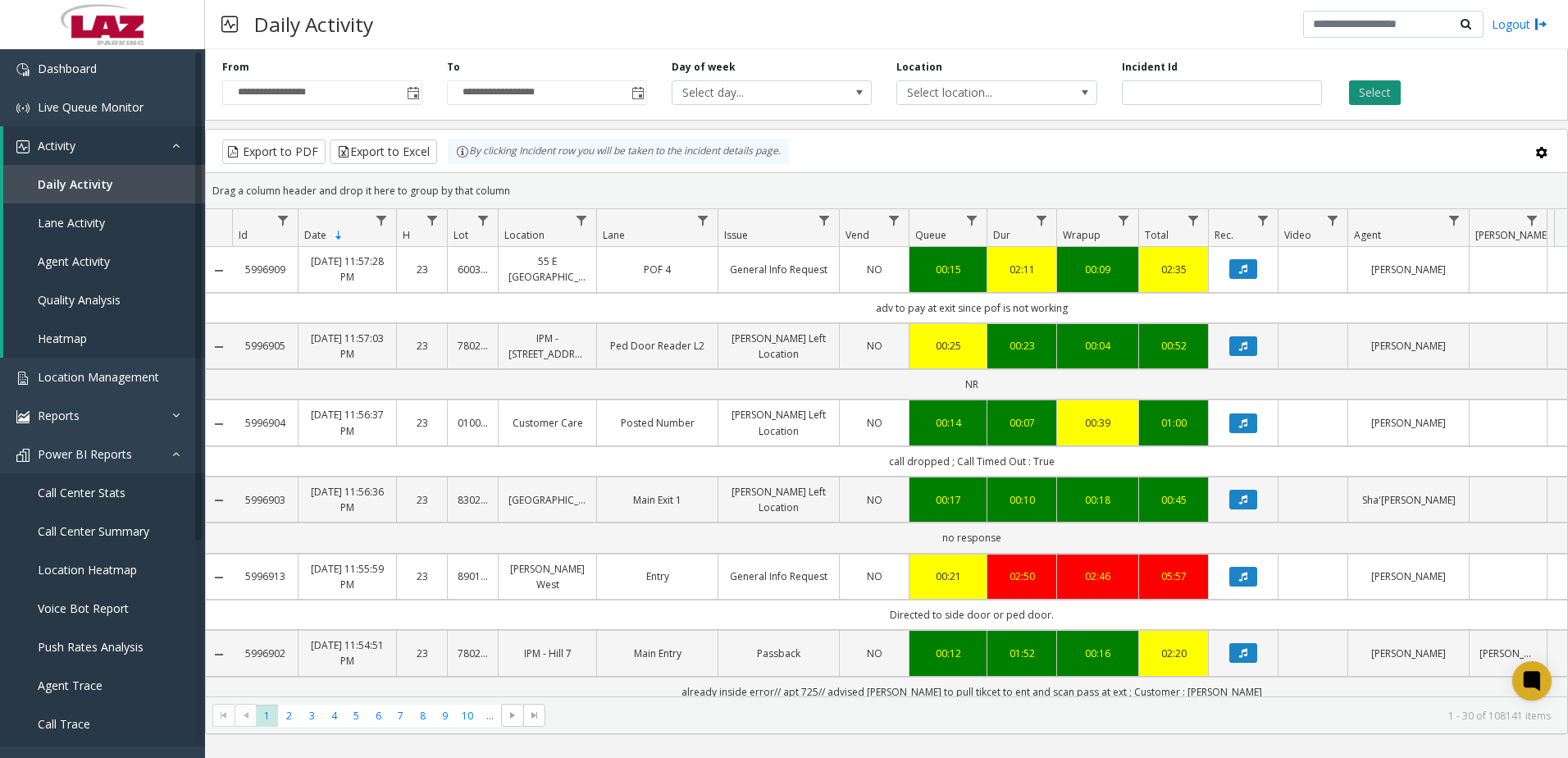
click at [1380, 98] on button "Select" at bounding box center [1375, 92] width 52 height 25
click at [356, 152] on button "Export to Excel" at bounding box center [384, 152] width 108 height 25
click at [963, 27] on div "Daily Activity Logout" at bounding box center [887, 24] width 1364 height 49
click at [392, 154] on button "Export to Excel" at bounding box center [384, 152] width 108 height 25
